Goal: Task Accomplishment & Management: Complete application form

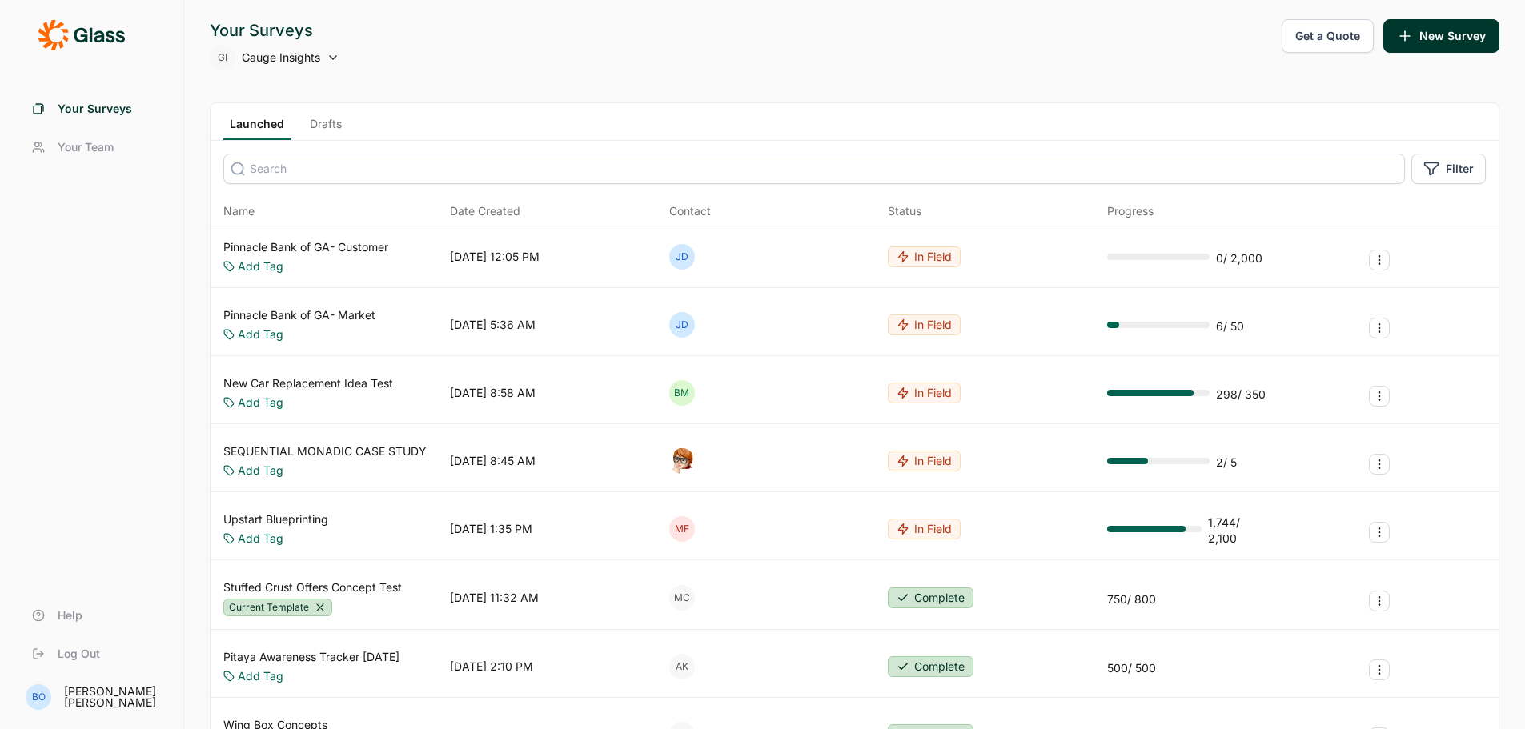
click at [306, 60] on span "Gauge Insights" at bounding box center [281, 58] width 78 height 16
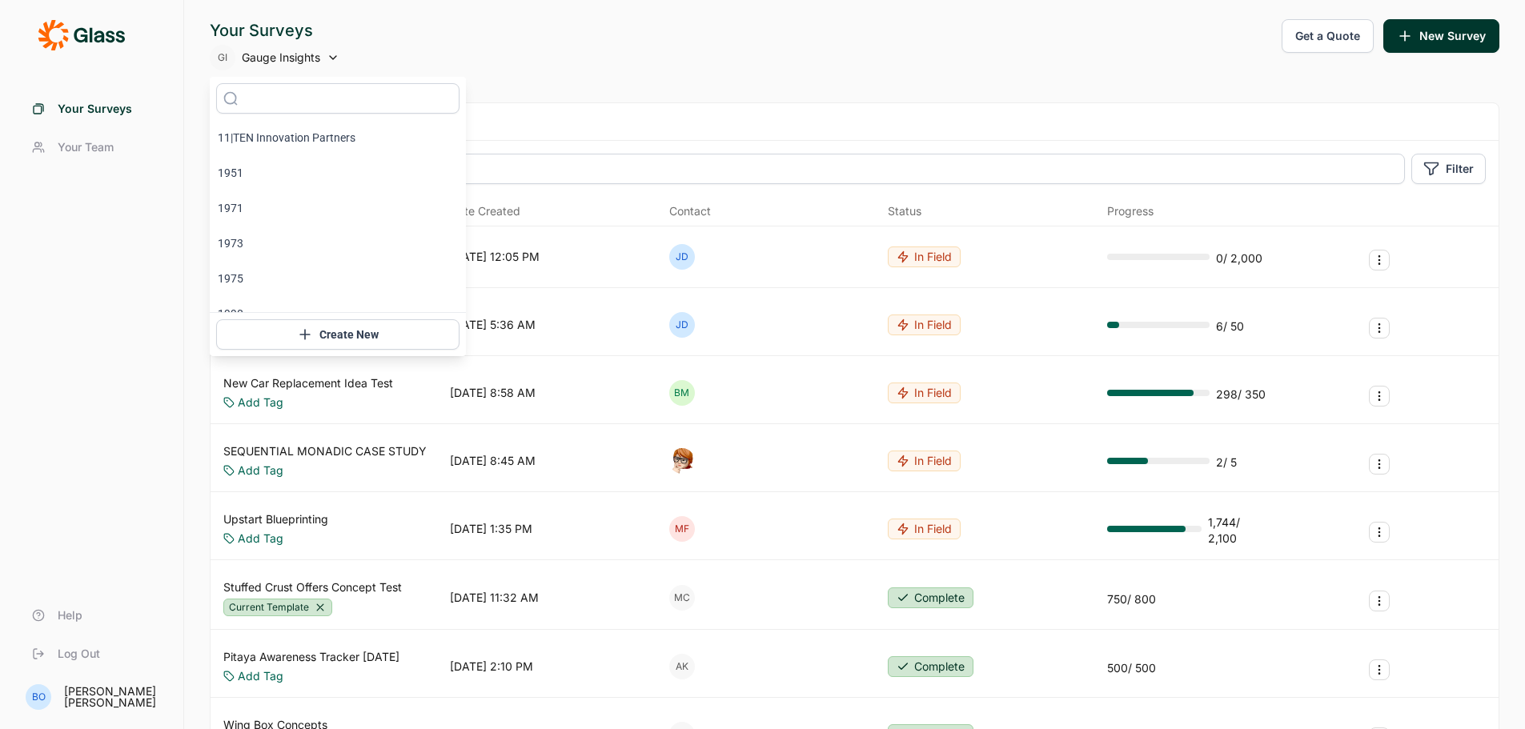
click at [327, 339] on button "Create New" at bounding box center [337, 334] width 243 height 30
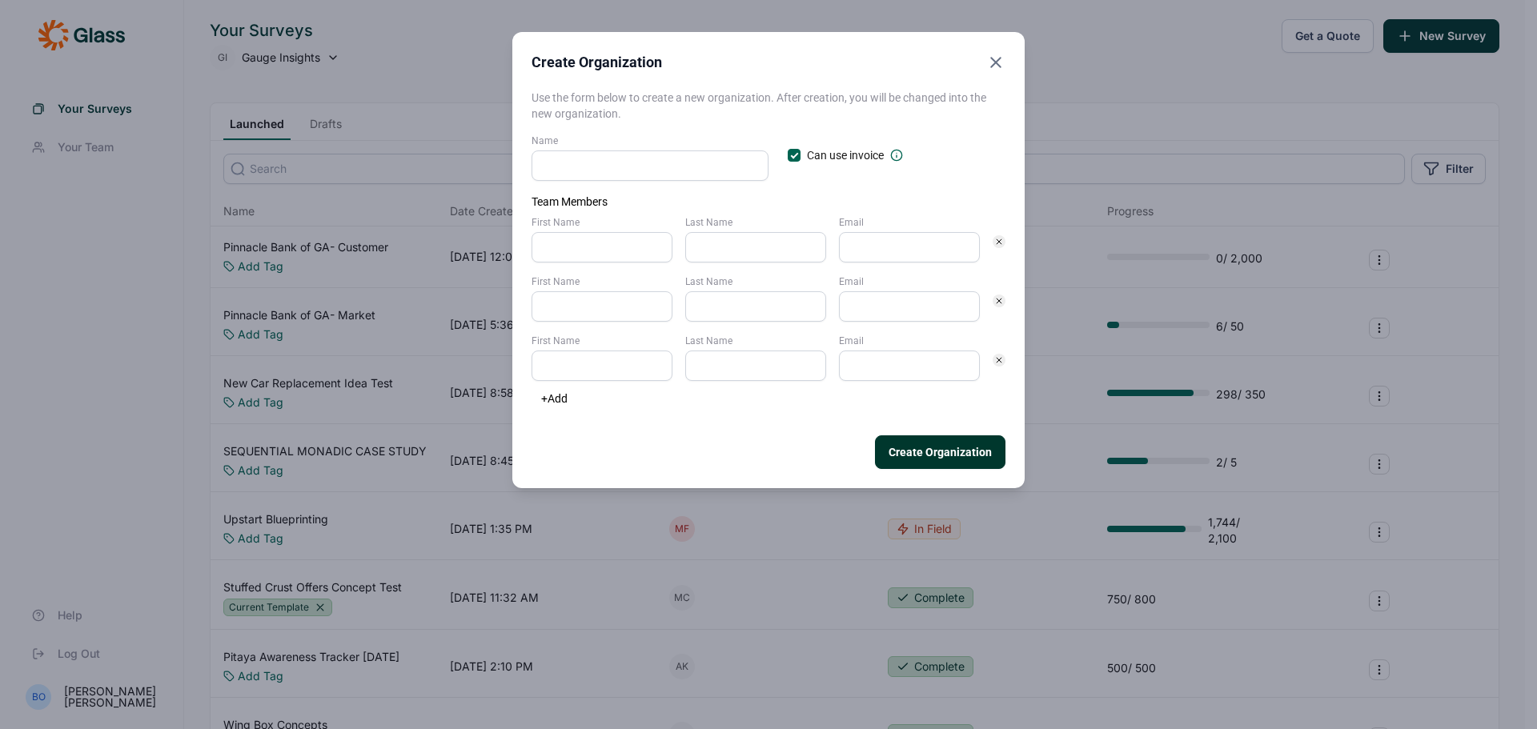
click at [657, 166] on input "Name" at bounding box center [650, 166] width 237 height 30
click at [802, 198] on h3 "Team Members" at bounding box center [769, 202] width 474 height 16
click at [590, 252] on input "First Name" at bounding box center [602, 247] width 141 height 30
click at [552, 307] on input "First Name" at bounding box center [602, 306] width 141 height 30
click at [576, 370] on input "First Name" at bounding box center [602, 366] width 141 height 30
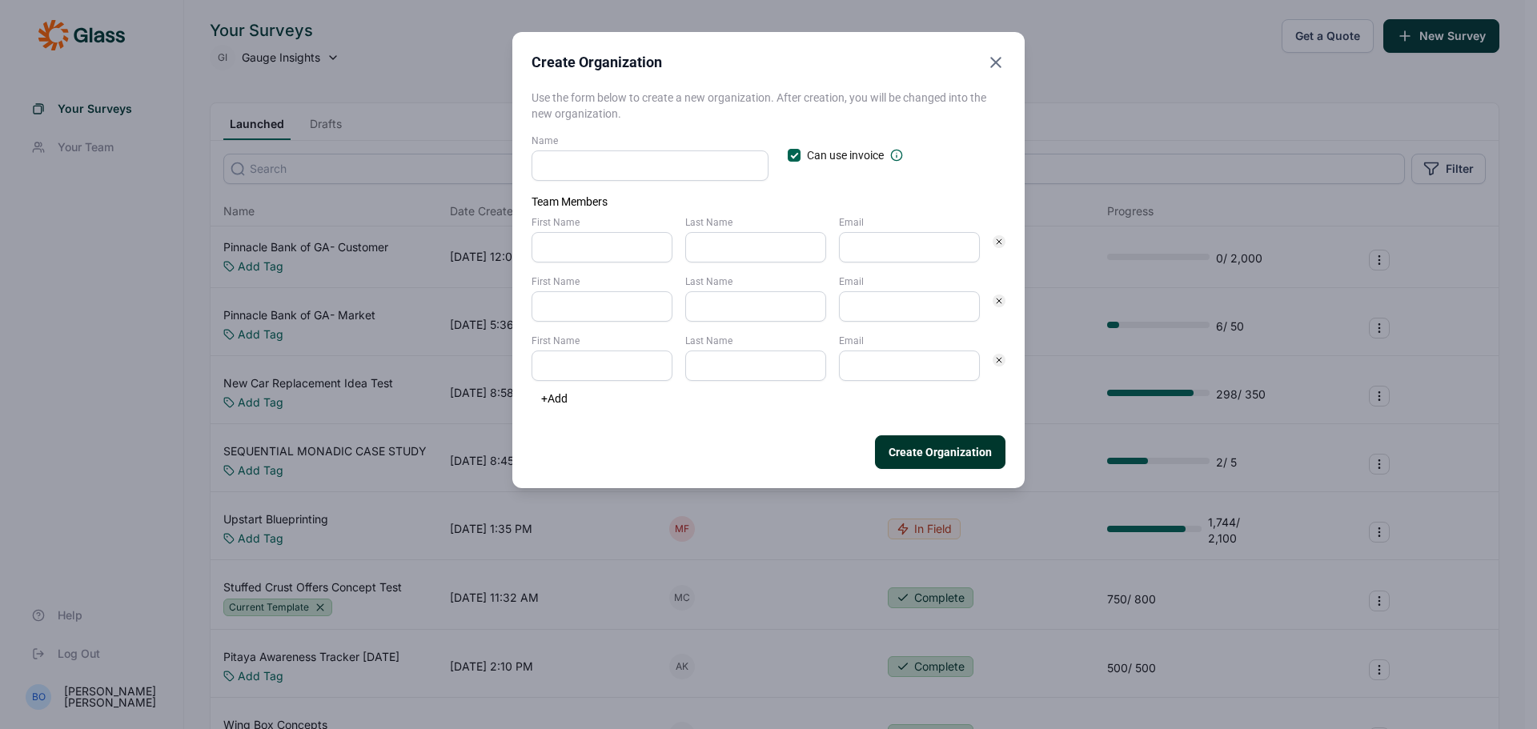
click at [999, 61] on icon "Close" at bounding box center [995, 62] width 19 height 19
